Goal: Information Seeking & Learning: Get advice/opinions

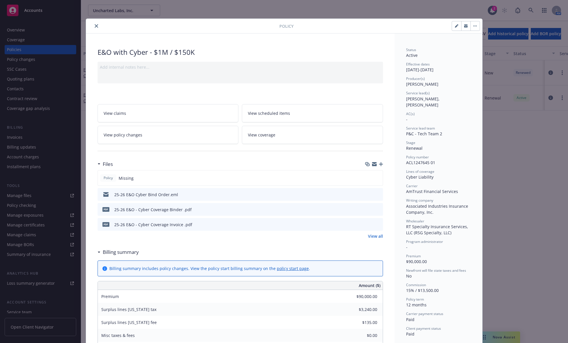
click at [95, 26] on icon "close" at bounding box center [96, 25] width 3 height 3
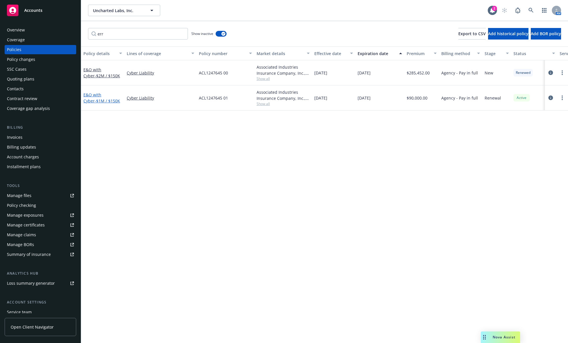
click at [96, 98] on span "- $1M / $150K" at bounding box center [107, 100] width 25 height 5
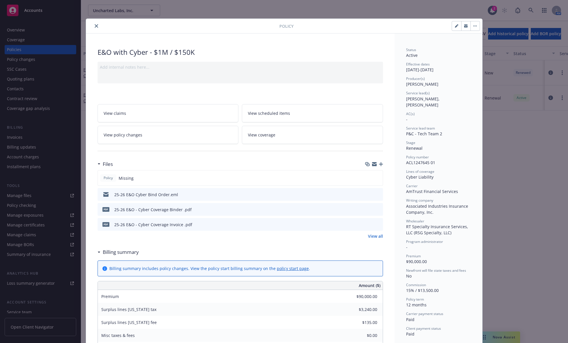
click at [455, 27] on icon "button" at bounding box center [456, 25] width 3 height 3
select select "RENEWAL"
select select "12"
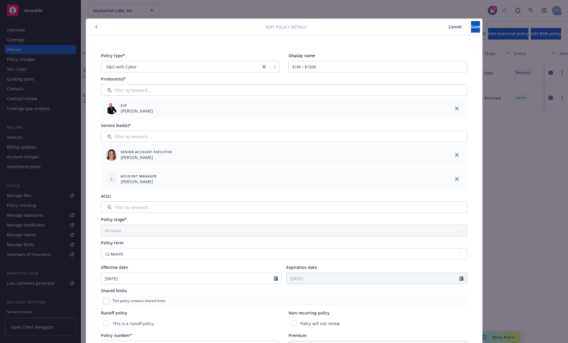
click at [449, 26] on span "Cancel" at bounding box center [455, 26] width 13 height 5
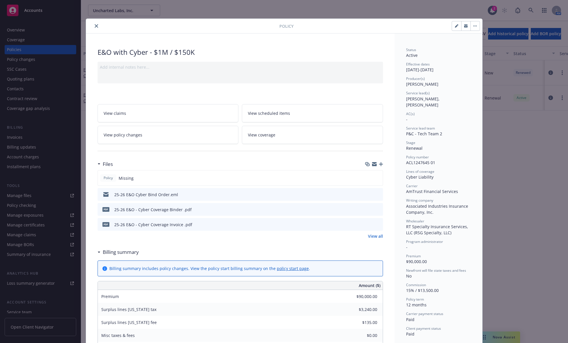
click at [474, 26] on icon "button" at bounding box center [475, 25] width 3 height 1
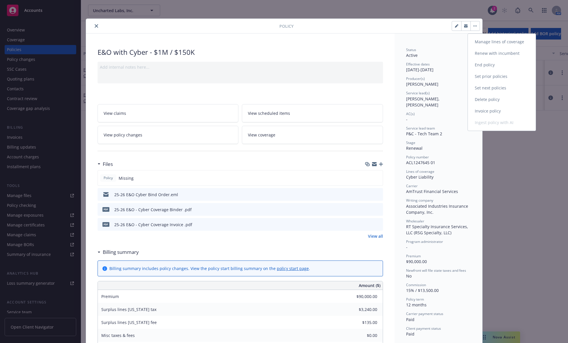
click at [476, 38] on link "Manage lines of coverage" at bounding box center [502, 42] width 68 height 12
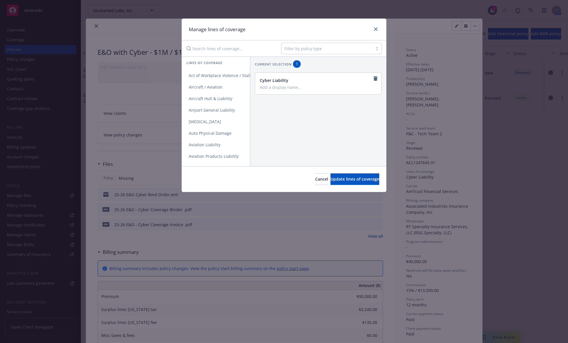
click at [253, 47] on input "Search lines of coverage..." at bounding box center [230, 49] width 94 height 12
type input "err"
click at [222, 77] on span "Errors and Omissions" at bounding box center [210, 75] width 56 height 5
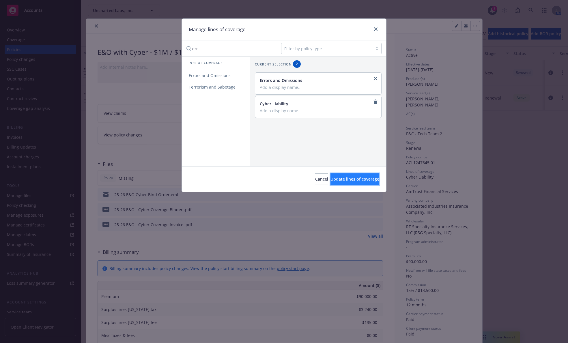
click at [346, 181] on span "Update lines of coverage" at bounding box center [355, 178] width 49 height 5
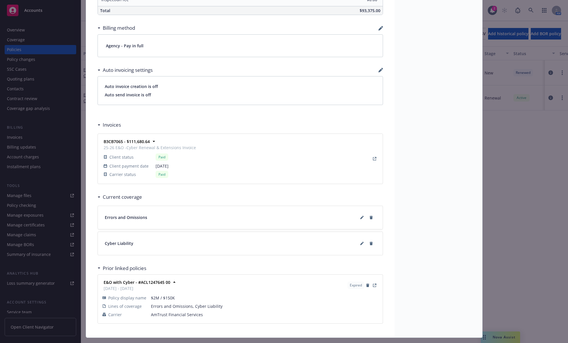
scroll to position [401, 0]
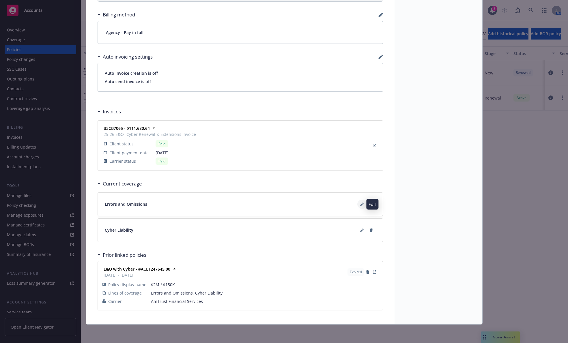
click at [360, 203] on icon at bounding box center [361, 204] width 3 height 3
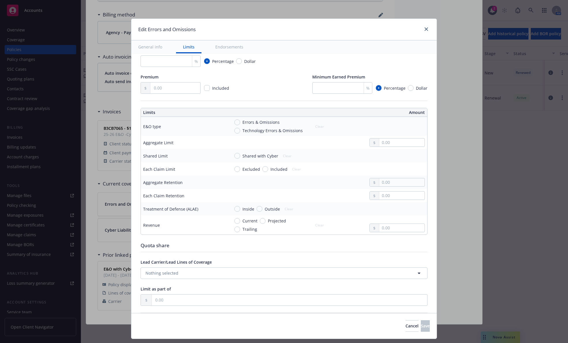
scroll to position [120, 0]
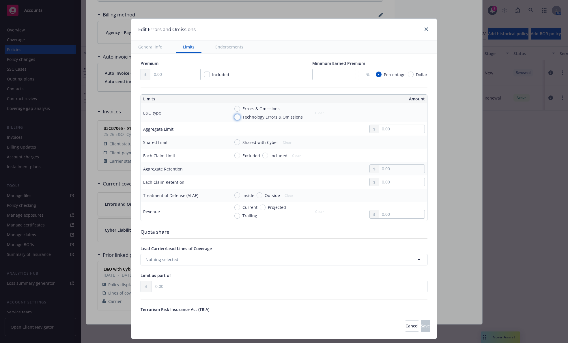
click at [235, 116] on input "Technology Errors & Omissions" at bounding box center [238, 117] width 6 height 6
radio input "true"
click at [385, 127] on input "text" at bounding box center [402, 129] width 45 height 8
type input "1,000,000.00"
click at [383, 155] on button "$1,000,000.00" at bounding box center [394, 154] width 50 height 11
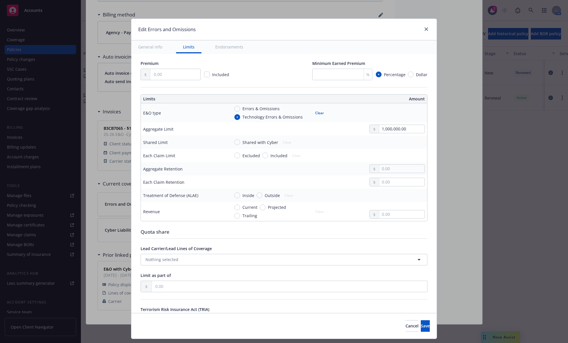
click at [268, 155] on span "Included" at bounding box center [277, 156] width 19 height 6
click at [263, 155] on input "Included" at bounding box center [266, 156] width 6 height 6
radio input "true"
click at [380, 152] on input "text" at bounding box center [402, 156] width 45 height 8
type input "1,000,000.00"
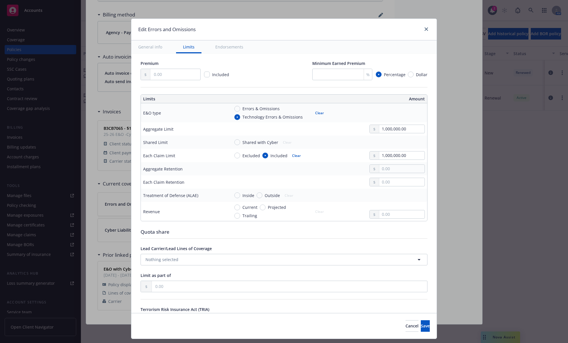
click at [382, 181] on button "$1,000,000.00" at bounding box center [394, 181] width 50 height 11
click at [384, 184] on input "text" at bounding box center [402, 182] width 45 height 8
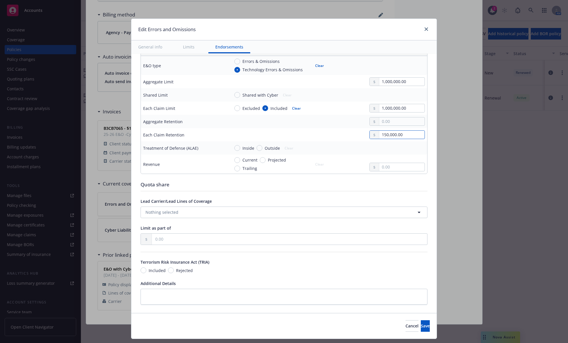
scroll to position [181, 0]
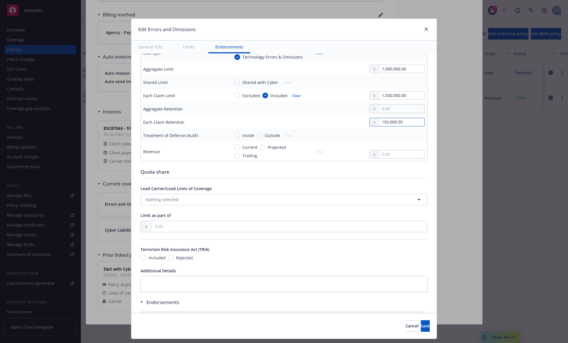
type input "150,000.00"
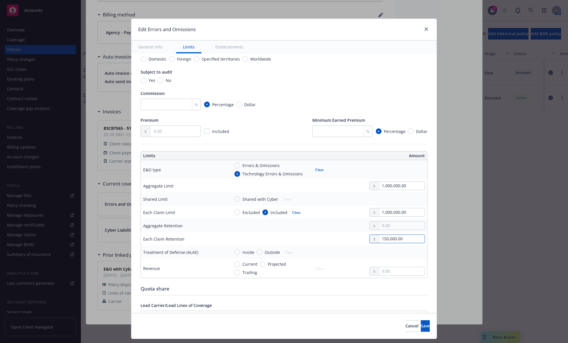
scroll to position [0, 0]
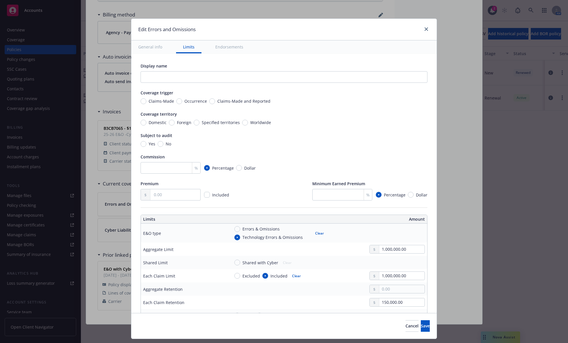
click at [146, 100] on span "Claims-Made" at bounding box center [160, 101] width 28 height 6
click at [143, 100] on input "Claims-Made" at bounding box center [144, 101] width 6 height 6
radio input "true"
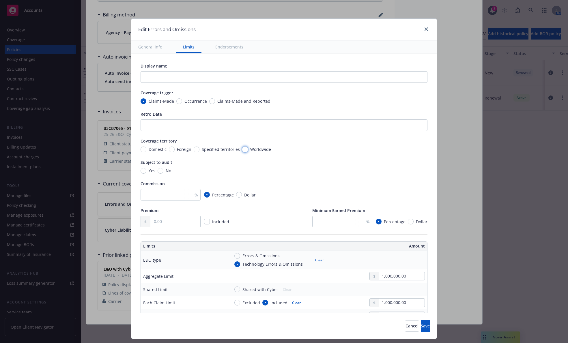
click at [242, 150] on input "Worldwide" at bounding box center [245, 150] width 6 height 6
radio input "true"
click at [158, 170] on input "No" at bounding box center [161, 171] width 6 height 6
radio input "true"
click at [204, 222] on input "checkbox" at bounding box center [207, 222] width 6 height 6
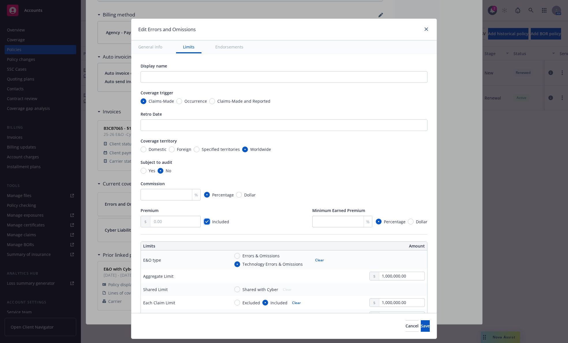
checkbox input "true"
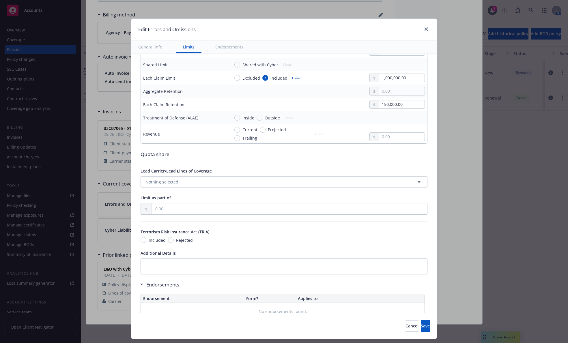
scroll to position [241, 0]
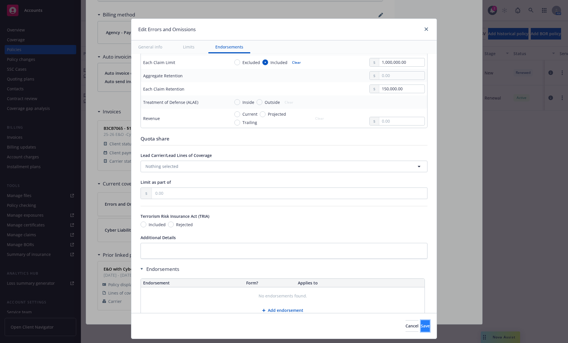
click at [421, 321] on button "Save" at bounding box center [425, 327] width 9 height 12
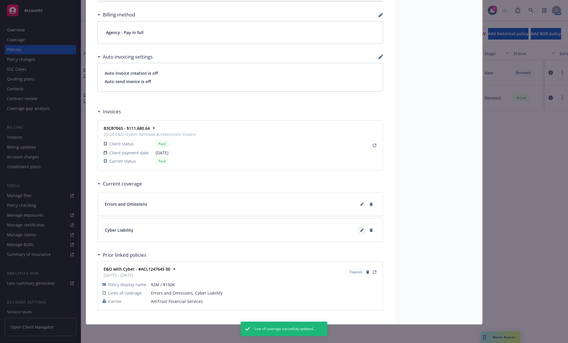
click at [358, 230] on button at bounding box center [362, 230] width 9 height 9
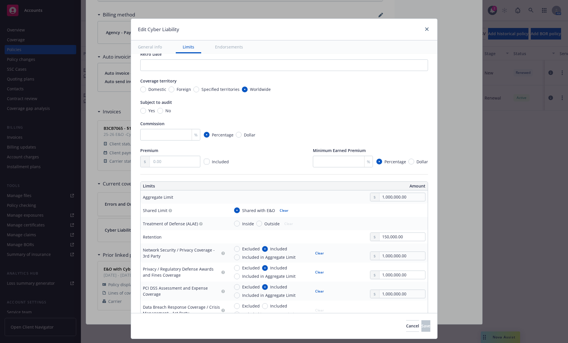
scroll to position [120, 0]
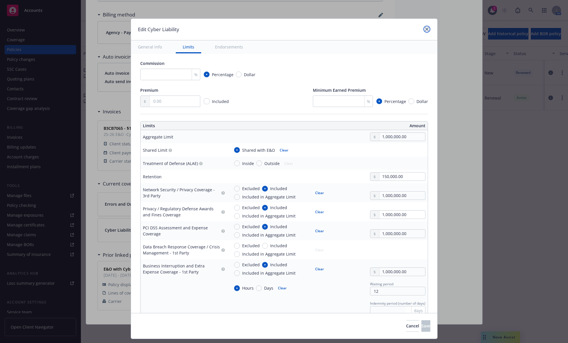
click at [425, 28] on icon "close" at bounding box center [426, 28] width 3 height 3
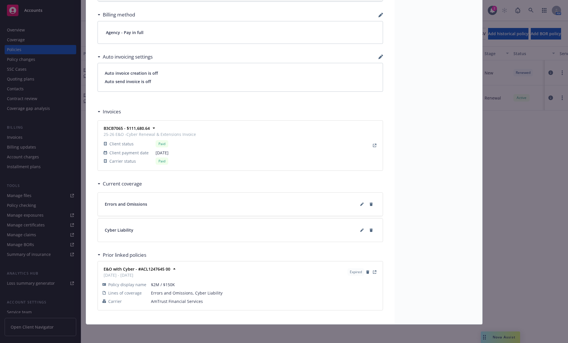
scroll to position [0, 0]
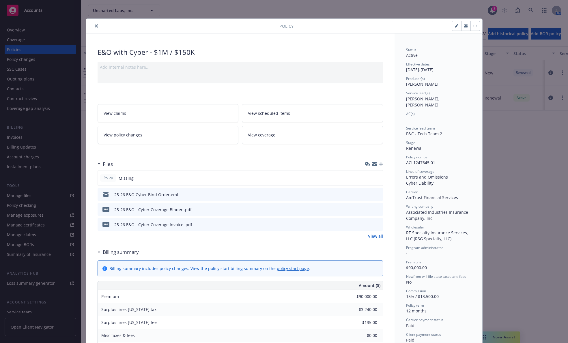
click at [95, 26] on icon "close" at bounding box center [96, 25] width 3 height 3
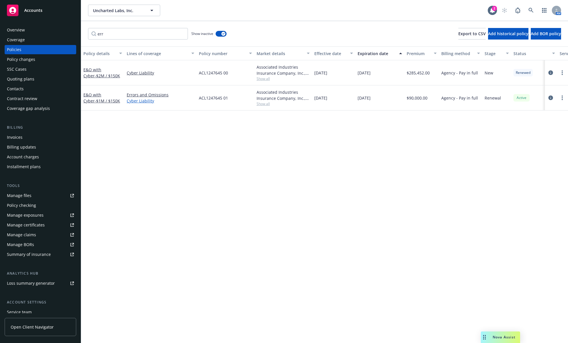
click at [144, 99] on link "Cyber Liability" at bounding box center [161, 101] width 68 height 6
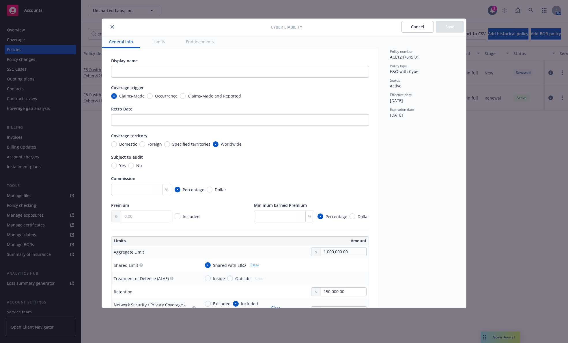
type textarea "x"
click at [127, 164] on div "Yes No" at bounding box center [126, 166] width 31 height 6
click at [130, 165] on input "No" at bounding box center [131, 166] width 6 height 6
radio input "true"
type textarea "x"
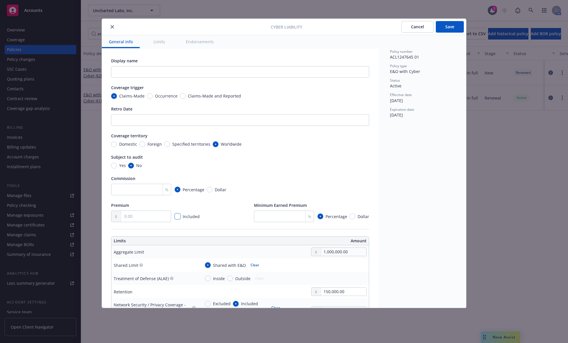
click at [176, 214] on input "checkbox" at bounding box center [178, 217] width 6 height 6
checkbox input "true"
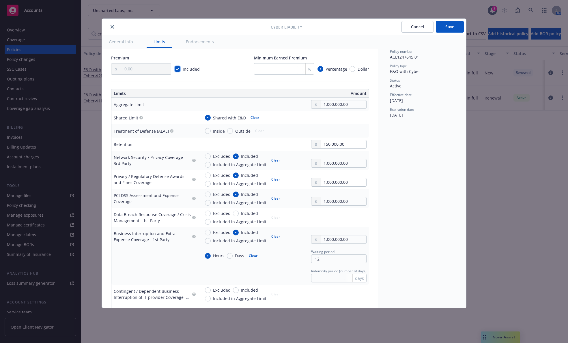
type textarea "x"
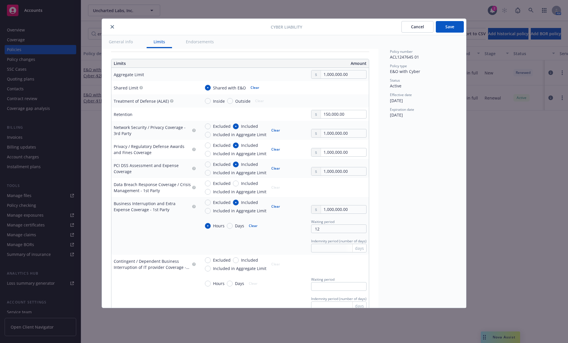
scroll to position [181, 0]
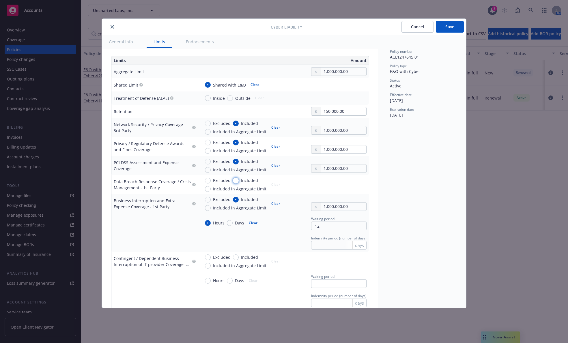
click at [236, 181] on input "Included" at bounding box center [236, 181] width 6 height 6
radio input "true"
click at [354, 186] on input "text" at bounding box center [343, 188] width 45 height 8
type textarea "x"
type input "1,000,000.00"
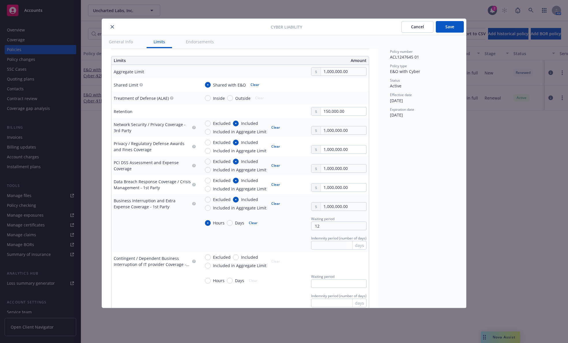
click at [338, 216] on button "$1,000,000.00" at bounding box center [336, 212] width 50 height 11
click at [332, 244] on input "text" at bounding box center [338, 245] width 55 height 9
click at [321, 246] on input "text" at bounding box center [338, 245] width 55 height 9
type textarea "x"
type input "1"
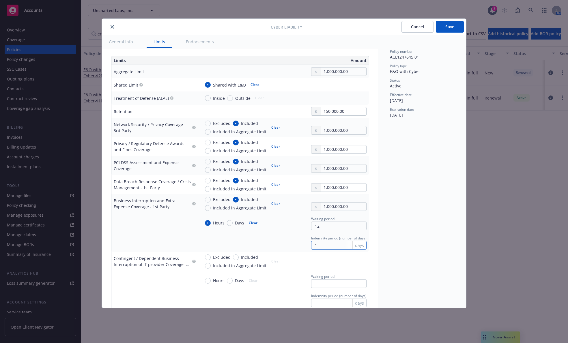
type textarea "x"
type input "18"
type textarea "x"
type input "180"
click at [386, 233] on div "Policy number ACL1247645 01 Policy type E&O with Cyber Status Active Effective …" at bounding box center [423, 171] width 88 height 273
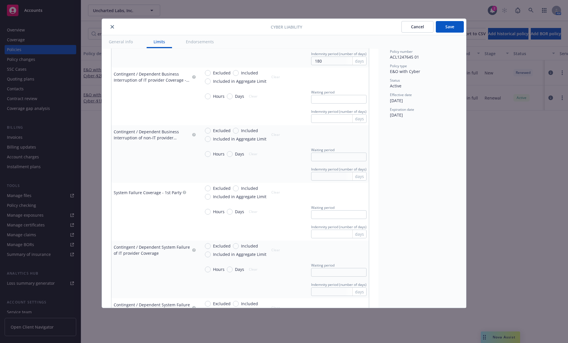
scroll to position [369, 0]
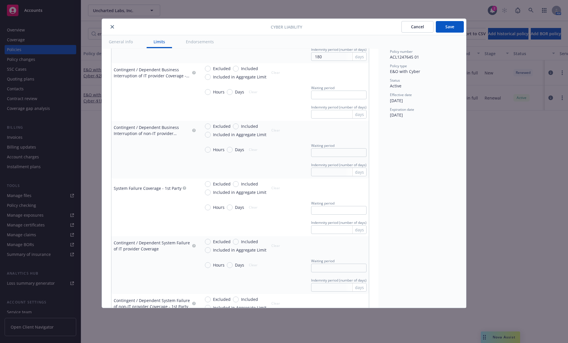
type textarea "x"
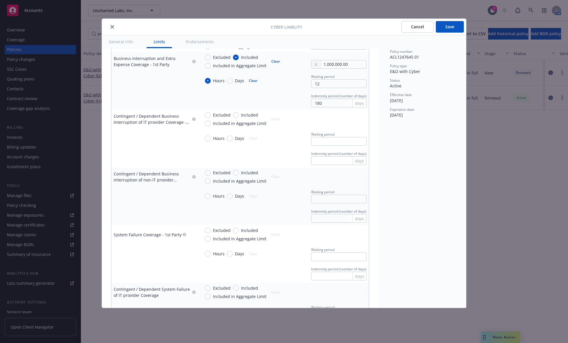
scroll to position [325, 0]
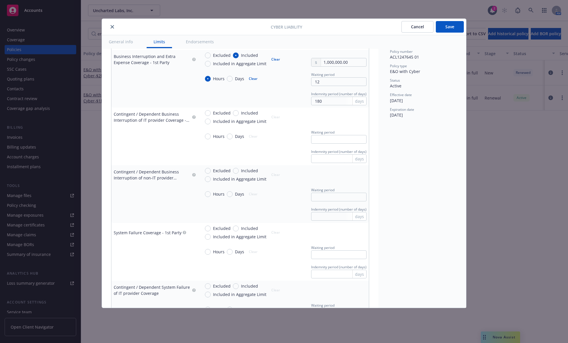
click at [240, 111] on span "Included" at bounding box center [248, 113] width 19 height 6
click at [239, 111] on input "Included" at bounding box center [236, 113] width 6 height 6
radio input "true"
click at [323, 118] on input "text" at bounding box center [343, 120] width 45 height 8
click at [332, 144] on button "$1,000,000.00" at bounding box center [336, 145] width 50 height 11
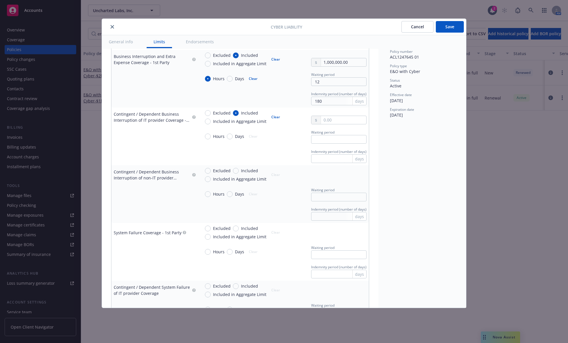
type textarea "x"
type input "1,000,000.00"
click at [335, 140] on input "text" at bounding box center [338, 139] width 55 height 9
type textarea "x"
type input "8"
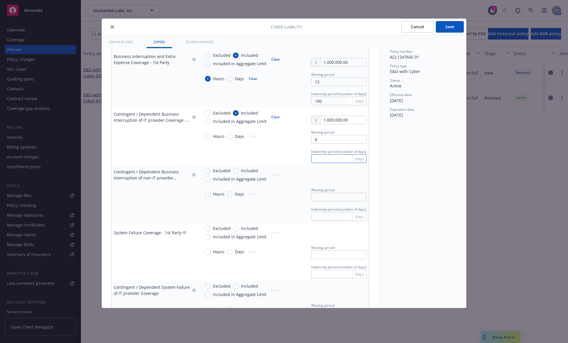
click at [322, 157] on input "text" at bounding box center [338, 159] width 55 height 9
type textarea "x"
type input "1"
type textarea "x"
type input "18"
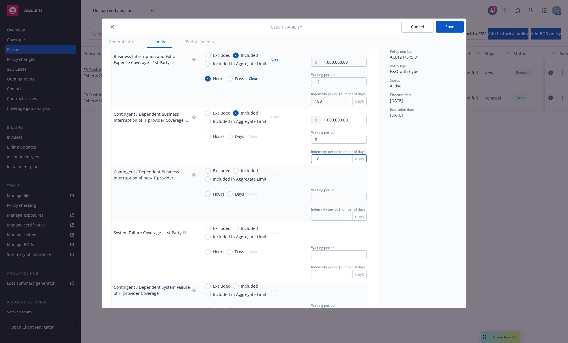
type textarea "x"
type input "180"
type textarea "x"
click at [208, 136] on input "Hours" at bounding box center [208, 137] width 6 height 6
radio input "true"
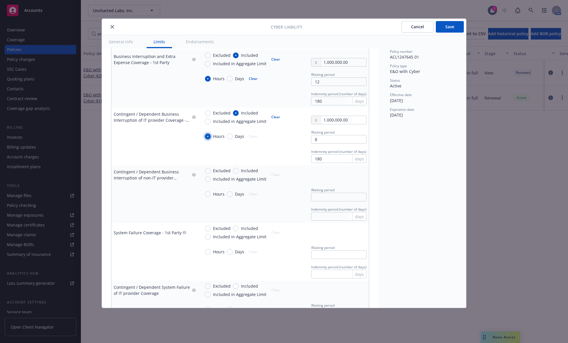
type textarea "x"
click at [224, 176] on span "Included in Aggregate Limit" at bounding box center [239, 179] width 53 height 6
click at [211, 176] on input "Included in Aggregate Limit" at bounding box center [208, 179] width 6 height 6
radio input "true"
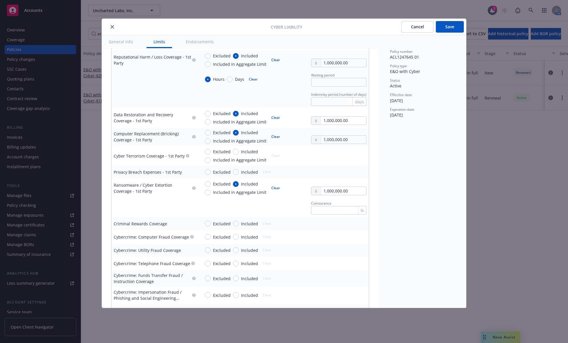
scroll to position [673, 0]
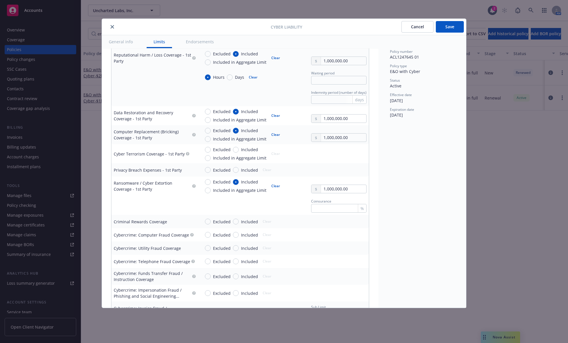
click at [252, 79] on button "Clear" at bounding box center [254, 77] width 16 height 8
type textarea "x"
radio input "false"
click at [234, 276] on input "Included" at bounding box center [236, 277] width 6 height 6
radio input "true"
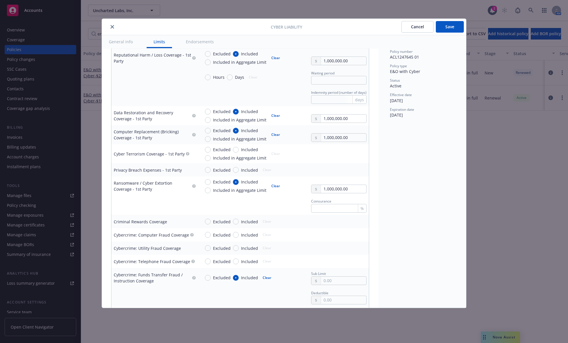
click at [269, 184] on button "Clear" at bounding box center [276, 186] width 16 height 8
type textarea "x"
radio input "false"
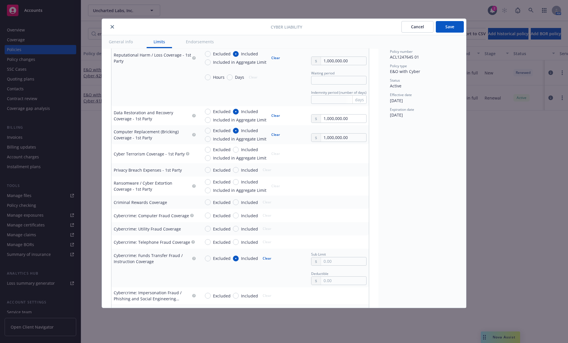
type textarea "x"
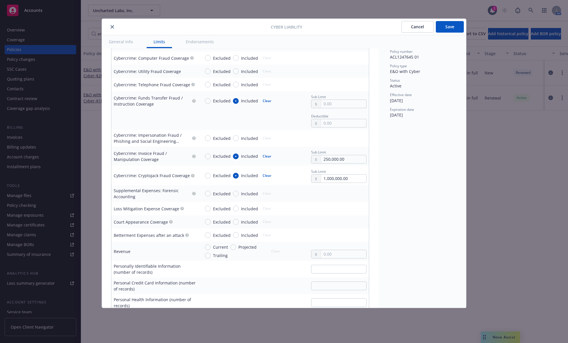
scroll to position [833, 0]
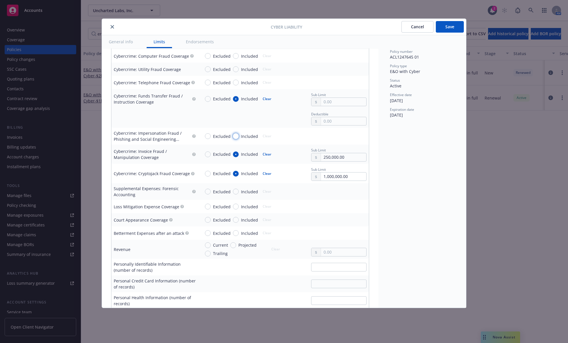
click at [238, 135] on input "Included" at bounding box center [236, 136] width 6 height 6
radio input "true"
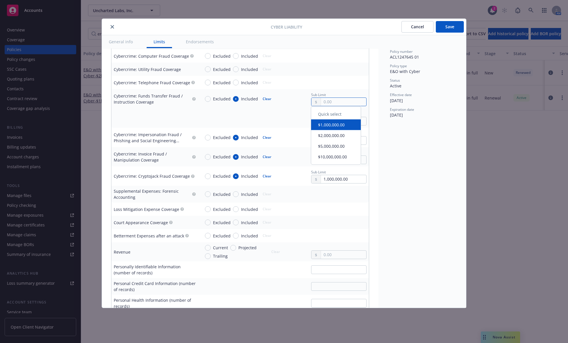
click at [333, 102] on input "text" at bounding box center [343, 102] width 45 height 8
type textarea "x"
type input "2.00"
type textarea "x"
type input "25.00"
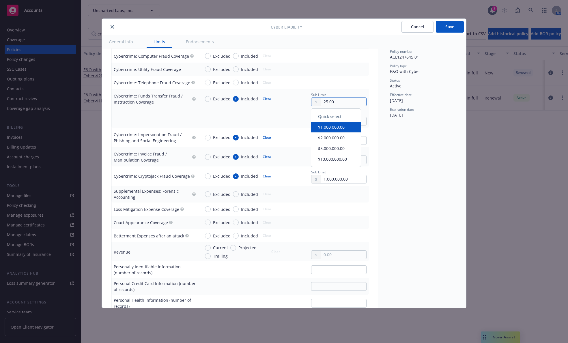
type textarea "x"
type input "250.00"
type textarea "x"
type input "2,500.00"
type textarea "x"
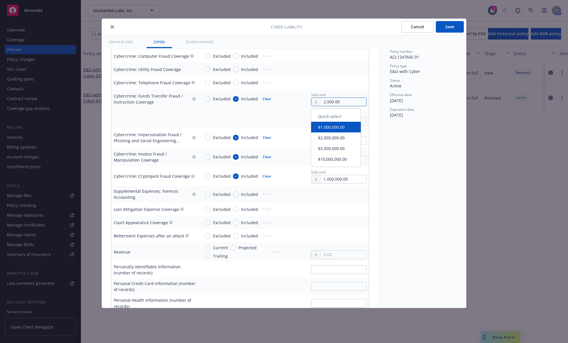
type input "25,000.00"
type textarea "x"
type input "250,000.00"
click at [425, 125] on div "Policy number ACL1247645 01 Policy type E&O with Cyber Status Active Effective …" at bounding box center [423, 171] width 88 height 273
click at [328, 140] on input "text" at bounding box center [343, 141] width 45 height 8
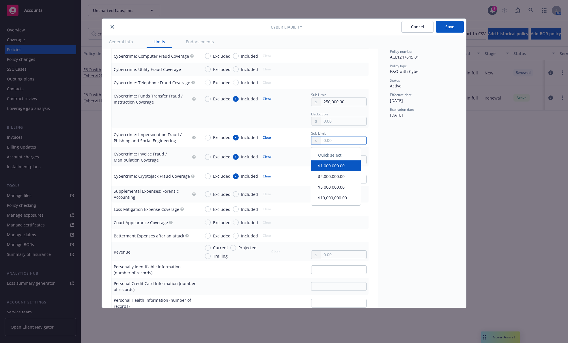
type textarea "x"
type input "2.00"
type textarea "x"
type input "25.00"
type textarea "x"
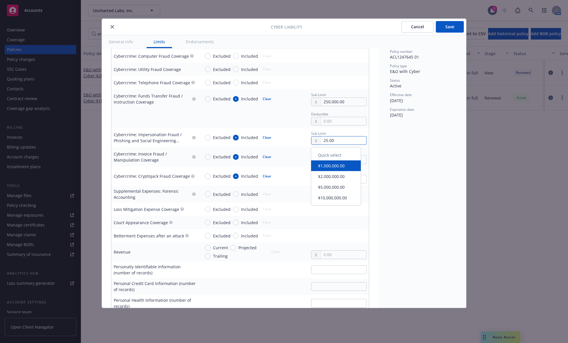
type input "250.00"
type textarea "x"
type input "2,500.00"
type textarea "x"
type input "25,000.00"
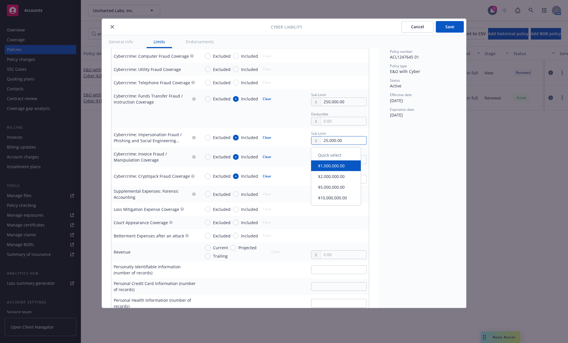
type textarea "x"
type input "250,000.00"
click at [442, 22] on button "Save" at bounding box center [450, 27] width 28 height 12
type textarea "x"
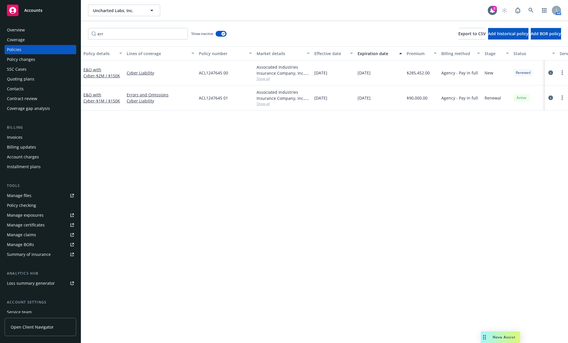
click at [492, 333] on div "Nova Assist" at bounding box center [500, 338] width 39 height 12
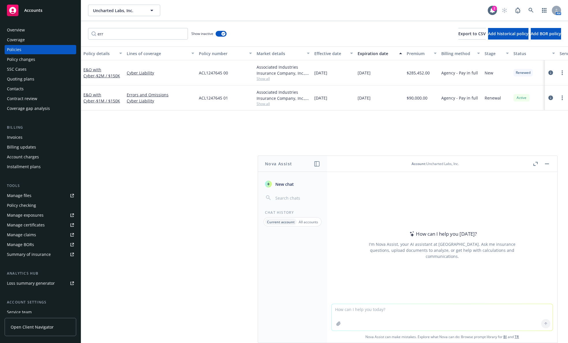
click at [379, 316] on textarea at bounding box center [442, 317] width 221 height 27
type textarea "Hey nova, I'm trying to make sure the Summary of insurance listed out the corre…"
click at [135, 102] on link "Cyber Liability" at bounding box center [161, 101] width 68 height 6
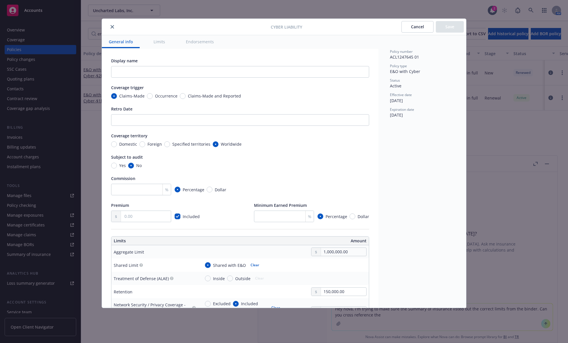
type textarea "x"
radio input "true"
checkbox input "true"
radio input "true"
type input "180"
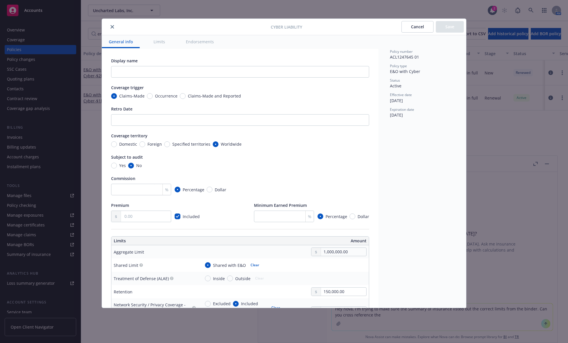
radio input "true"
type input "8"
type input "180"
radio input "true"
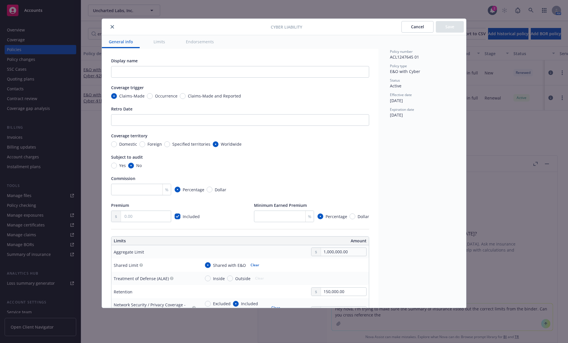
radio input "false"
radio input "true"
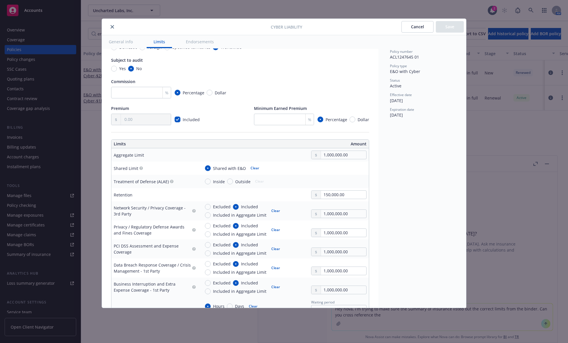
scroll to position [120, 0]
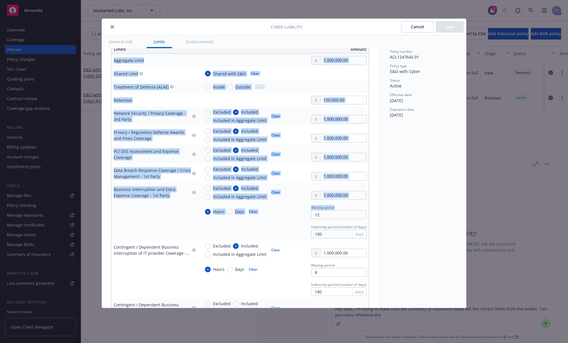
type textarea "x"
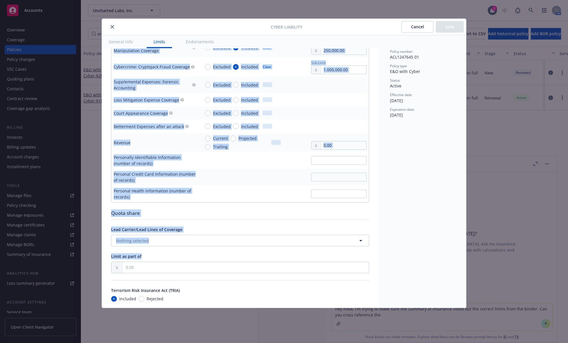
scroll to position [963, 0]
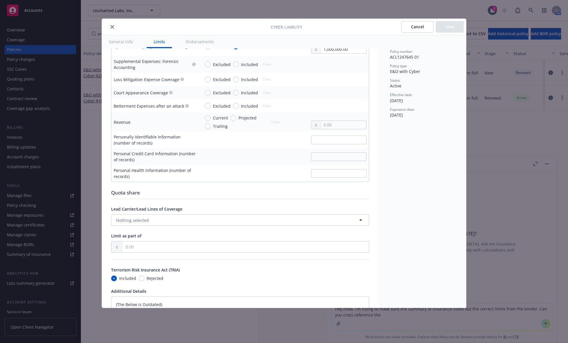
drag, startPoint x: 113, startPoint y: 131, endPoint x: 356, endPoint y: 184, distance: 248.7
click at [356, 184] on div "Display name Coverage trigger Claims-Made Occurrence Claims-Made and Reported R…" at bounding box center [240, 3] width 258 height 1817
copy thead "Limits Amount"
click at [423, 23] on button "Cancel" at bounding box center [418, 27] width 32 height 12
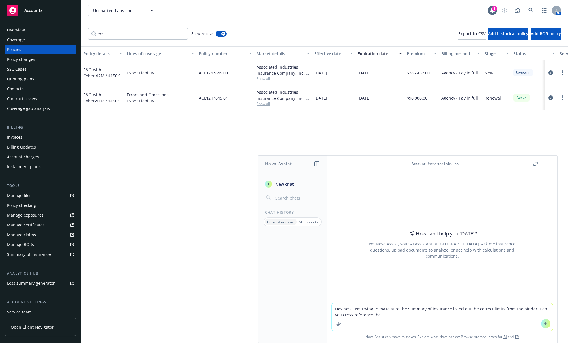
click at [463, 313] on textarea "Hey nova, I'm trying to make sure the Summary of insurance listed out the corre…" at bounding box center [442, 317] width 221 height 27
click at [460, 309] on textarea "Hey nova, I'm trying to make sure the Summary of insurance listed out the corre…" at bounding box center [442, 317] width 221 height 27
click at [459, 310] on textarea "Hey nova, I'm trying to make sure the Summary of insurance listed out the corre…" at bounding box center [442, 317] width 221 height 27
drag, startPoint x: 434, startPoint y: 318, endPoint x: 328, endPoint y: 318, distance: 105.4
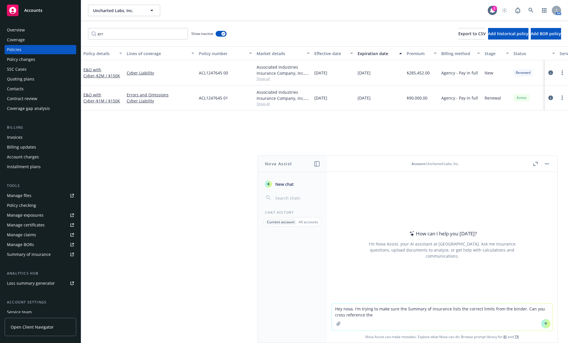
click at [328, 318] on div "Hey nova, I'm trying to make sure the Summary of insurance lists the correct li…" at bounding box center [442, 324] width 230 height 40
paste textarea "Aggregate Limit 1,000,000.00 Shared Limit Shared with E&O Clear Treatment of De…"
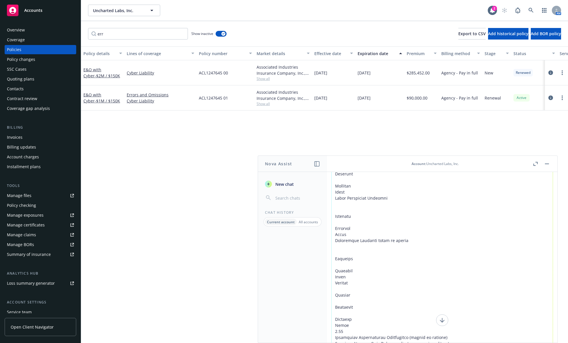
scroll to position [99, 0]
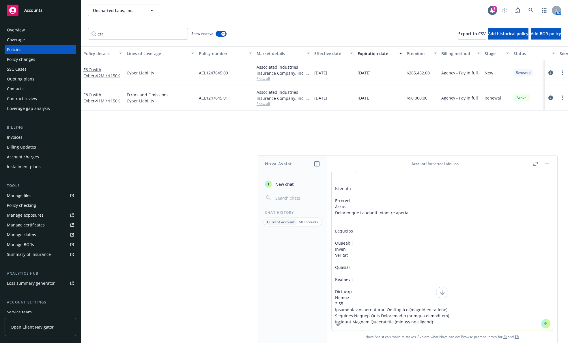
click at [536, 163] on icon "button" at bounding box center [536, 164] width 4 height 4
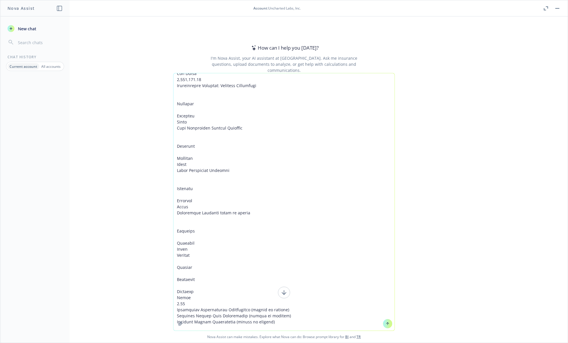
click at [281, 290] on icon at bounding box center [284, 292] width 7 height 7
drag, startPoint x: 230, startPoint y: 158, endPoint x: 185, endPoint y: 44, distance: 122.0
click at [185, 44] on div "How can I help you [DATE]? I'm Nova Assist, your AI assistant at Newfront. Ask …" at bounding box center [284, 179] width 568 height 327
click at [200, 92] on textarea at bounding box center [284, 202] width 221 height 258
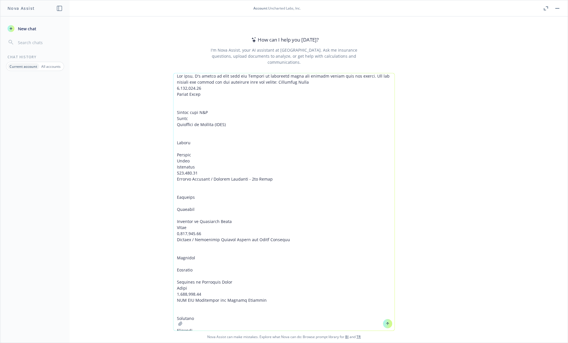
scroll to position [0, 0]
drag, startPoint x: 315, startPoint y: 82, endPoint x: 315, endPoint y: 87, distance: 5.5
click at [315, 87] on textarea at bounding box center [284, 202] width 221 height 258
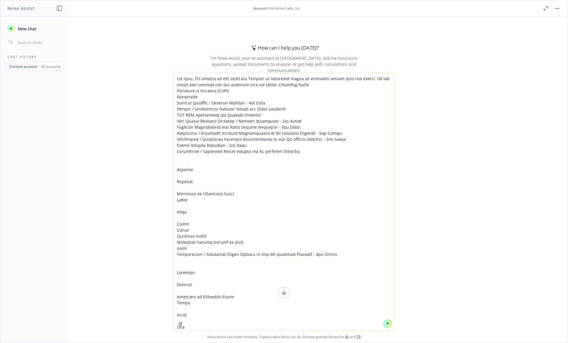
click at [183, 160] on textarea at bounding box center [284, 202] width 221 height 258
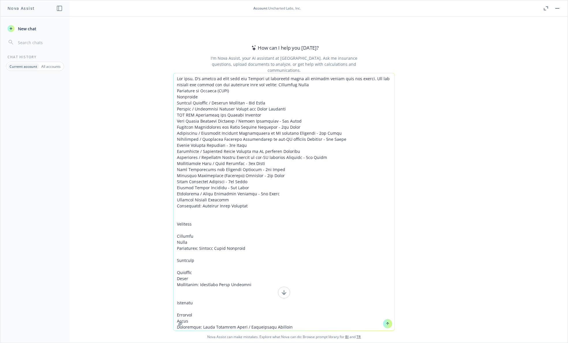
click at [214, 212] on textarea at bounding box center [284, 202] width 221 height 258
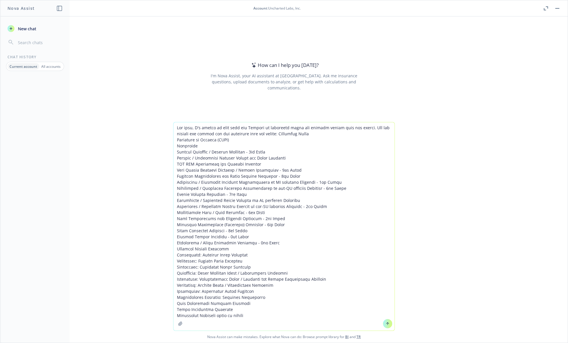
type textarea "Hey nova, I'm trying to make sure the Summary of insurance lists the correct li…"
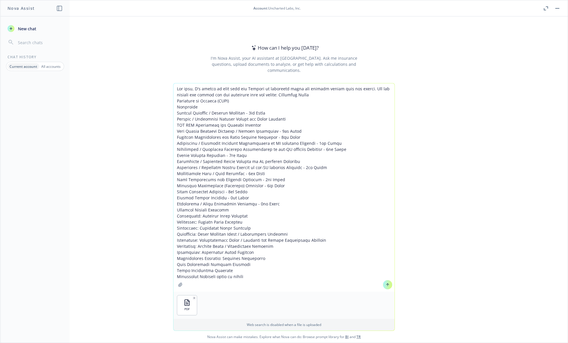
click at [388, 285] on button at bounding box center [387, 284] width 9 height 9
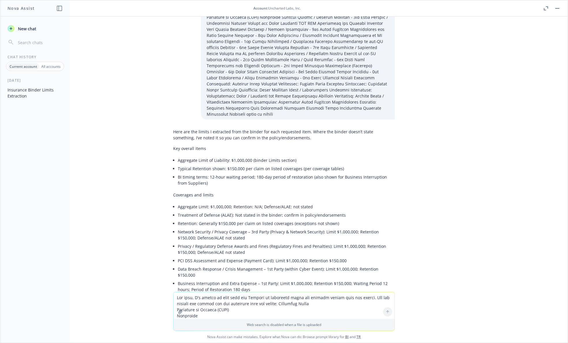
scroll to position [60, 0]
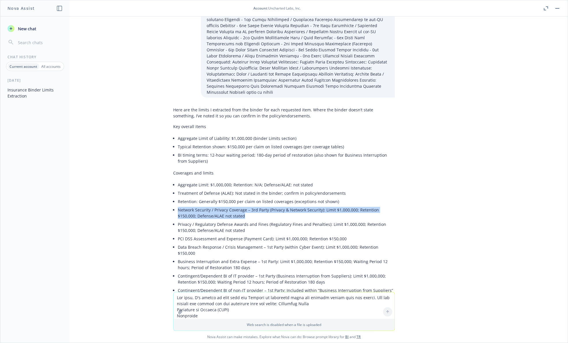
drag, startPoint x: 172, startPoint y: 203, endPoint x: 241, endPoint y: 209, distance: 69.2
click at [241, 209] on div "Here are the limits I extracted from the binder for each requested item. Where …" at bounding box center [284, 316] width 222 height 422
click at [241, 209] on li "Network Security / Privacy Coverage – 3rd Party (Privacy & Network Security): L…" at bounding box center [286, 213] width 217 height 14
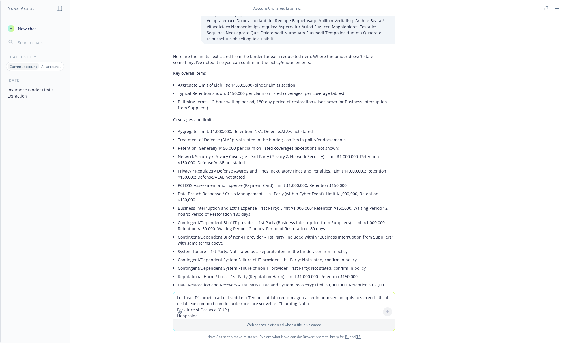
scroll to position [120, 0]
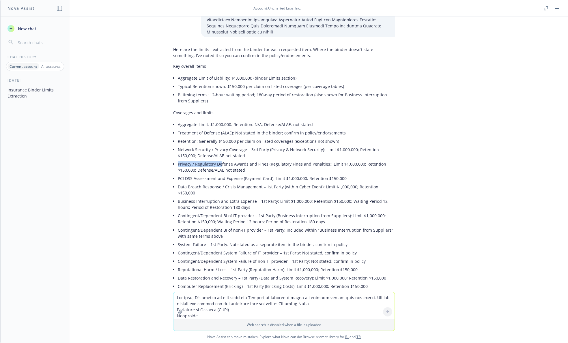
drag, startPoint x: 172, startPoint y: 158, endPoint x: 216, endPoint y: 159, distance: 43.3
click at [216, 160] on li "Privacy / Regulatory Defense Awards and Fines (Regulatory Fines and Penalties):…" at bounding box center [286, 167] width 217 height 14
click at [229, 298] on textarea at bounding box center [284, 306] width 221 height 27
type textarea "Can you extract the way the binder denotes each limit"
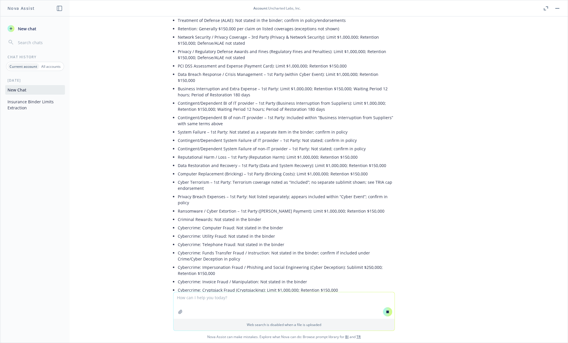
scroll to position [200, 0]
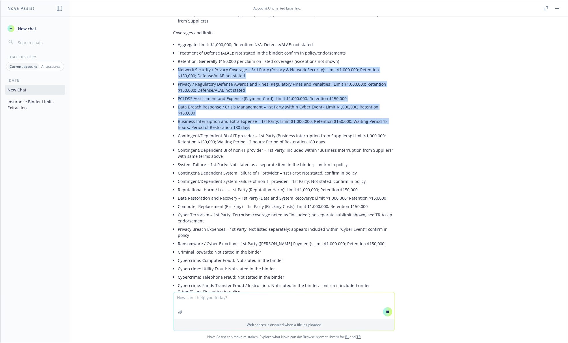
drag, startPoint x: 172, startPoint y: 64, endPoint x: 352, endPoint y: 115, distance: 186.5
click at [352, 115] on ul "Aggregate Limit: $1,000,000; Retention: N/A; Defense/ALAE: not stated Treatment…" at bounding box center [286, 200] width 217 height 320
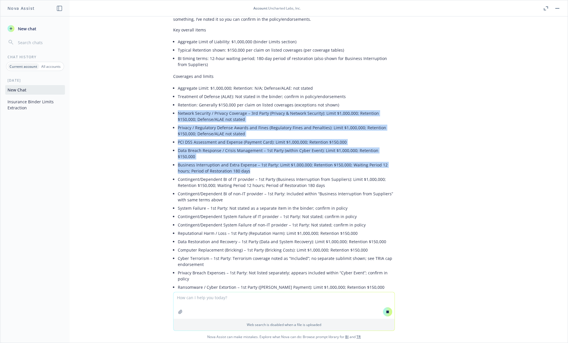
scroll to position [143, 0]
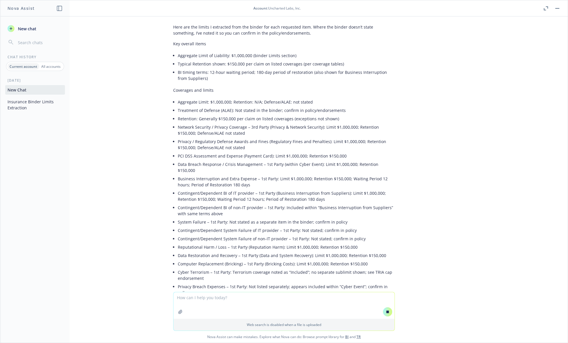
click at [238, 189] on li "Contingent/Dependent BI of IT provider – 1st Party (Business Interruption from …" at bounding box center [286, 196] width 217 height 14
click at [240, 176] on li "Business Interruption and Extra Expense – 1st Party: Limit $1,000,000; Retentio…" at bounding box center [286, 182] width 217 height 14
drag, startPoint x: 172, startPoint y: 158, endPoint x: 389, endPoint y: 157, distance: 216.6
click at [389, 160] on li "Data Breach Response / Crisis Management – 1st Party (within Cyber Event): Limi…" at bounding box center [286, 167] width 217 height 14
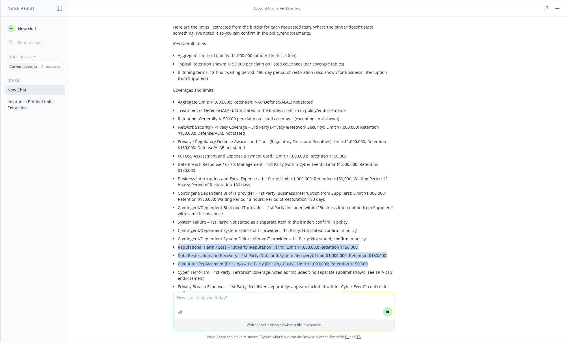
drag, startPoint x: 171, startPoint y: 234, endPoint x: 387, endPoint y: 253, distance: 216.4
click at [387, 253] on div "Here are the limits I extracted from the binder for each requested item. Where …" at bounding box center [284, 233] width 222 height 422
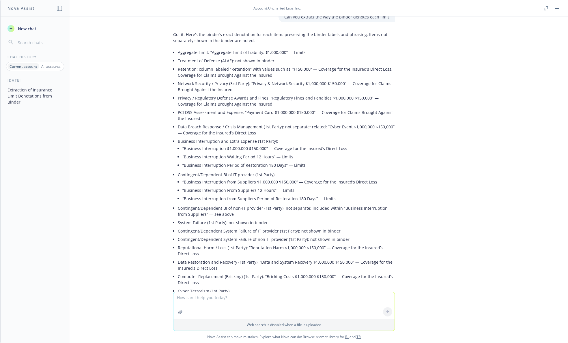
scroll to position [652, 0]
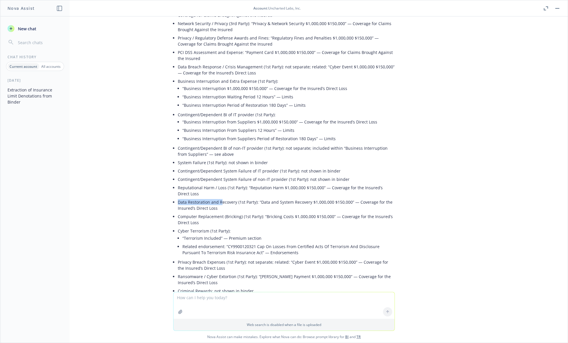
drag, startPoint x: 173, startPoint y: 178, endPoint x: 217, endPoint y: 181, distance: 44.3
click at [217, 198] on li "Data Restoration and Recovery (1st Party): “Data and System Recovery $1,000,000…" at bounding box center [286, 205] width 217 height 14
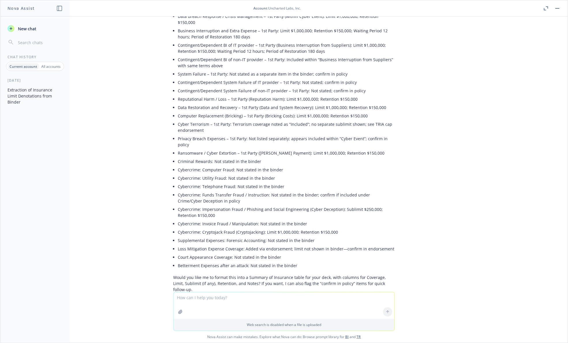
scroll to position [231, 0]
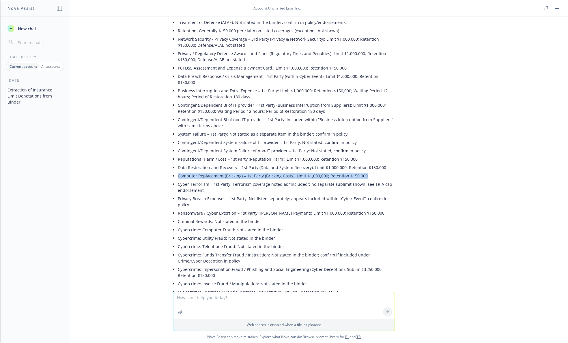
drag, startPoint x: 172, startPoint y: 163, endPoint x: 367, endPoint y: 161, distance: 194.4
click at [367, 161] on div "Here are the limits I extracted from the binder for each requested item. Where …" at bounding box center [284, 145] width 222 height 422
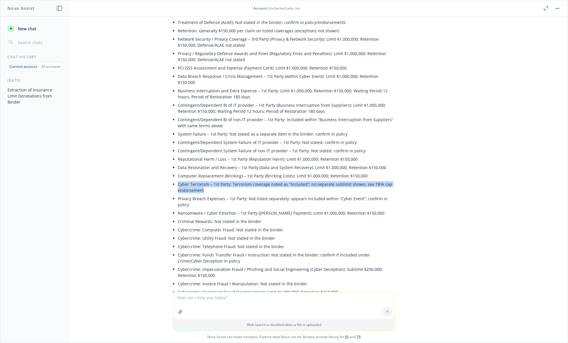
drag, startPoint x: 172, startPoint y: 172, endPoint x: 211, endPoint y: 178, distance: 39.7
click at [211, 178] on div "Here are the limits I extracted from the binder for each requested item. Where …" at bounding box center [284, 145] width 222 height 422
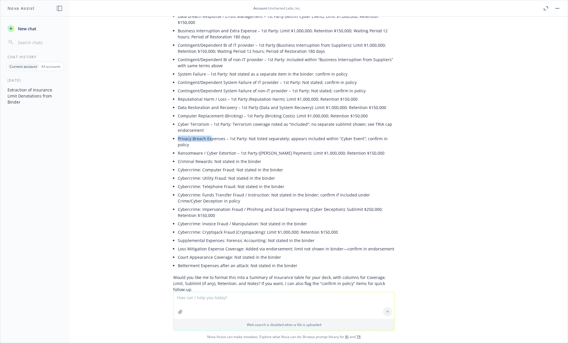
drag, startPoint x: 172, startPoint y: 126, endPoint x: 205, endPoint y: 126, distance: 32.6
click at [205, 126] on div "Here are the limits I extracted from the binder for each requested item. Where …" at bounding box center [284, 84] width 222 height 422
drag, startPoint x: 172, startPoint y: 137, endPoint x: 230, endPoint y: 133, distance: 58.2
click at [230, 149] on li "Ransomware / Cyber Extortion – 1st Party ([PERSON_NAME] Payment): Limit $1,000,…" at bounding box center [286, 153] width 217 height 8
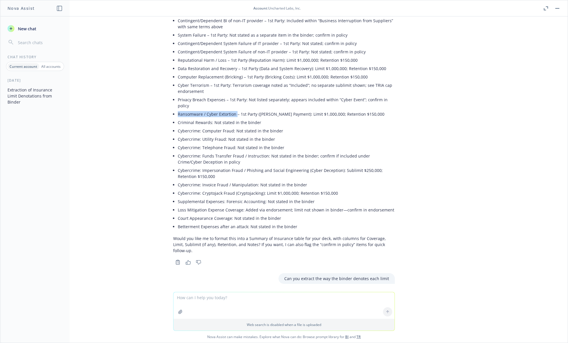
scroll to position [352, 0]
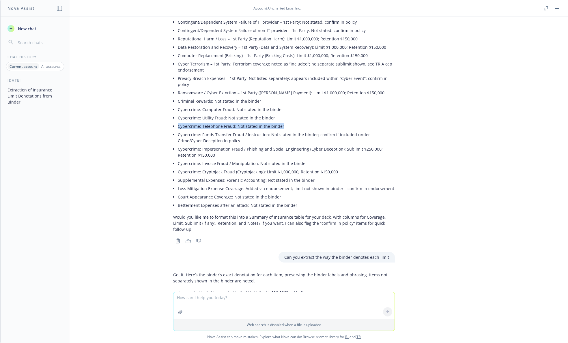
drag, startPoint x: 170, startPoint y: 106, endPoint x: 280, endPoint y: 105, distance: 110.1
click at [280, 105] on div "Here are the limits I extracted from the binder for each requested item. Where …" at bounding box center [284, 24] width 222 height 422
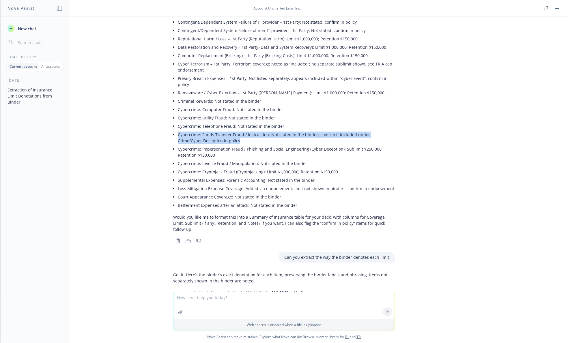
drag, startPoint x: 173, startPoint y: 117, endPoint x: 250, endPoint y: 122, distance: 77.3
click at [250, 131] on li "Cybercrime: Funds Transfer Fraud / Instruction: Not stated in the binder; confi…" at bounding box center [286, 138] width 217 height 14
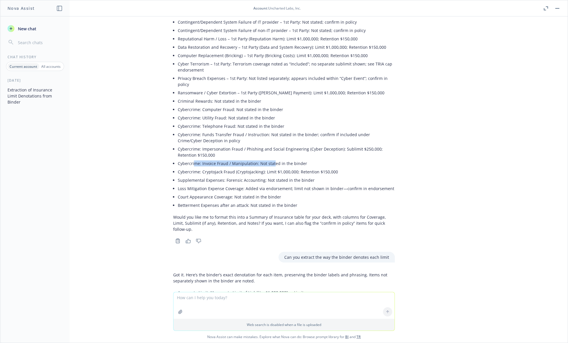
drag, startPoint x: 189, startPoint y: 144, endPoint x: 267, endPoint y: 144, distance: 78.6
click at [267, 159] on li "Cybercrime: Invoice Fraud / Manipulation: Not stated in the binder" at bounding box center [286, 163] width 217 height 8
